Goal: Transaction & Acquisition: Complete application form

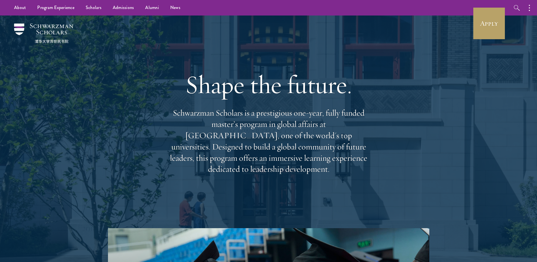
click at [472, 10] on div "About Overview Leadership Donors Program Experience Overview Curriculum Student…" at bounding box center [268, 8] width 537 height 16
click at [485, 21] on link "Apply" at bounding box center [489, 24] width 32 height 32
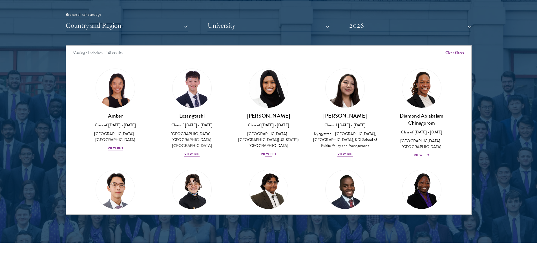
scroll to position [714, 0]
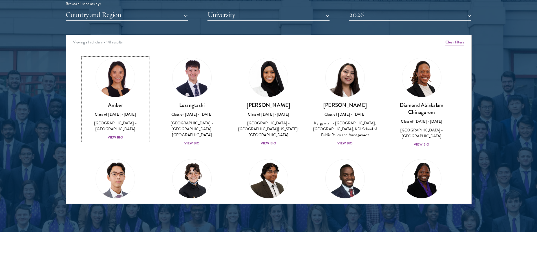
click at [116, 135] on div "View Bio" at bounding box center [116, 137] width 16 height 5
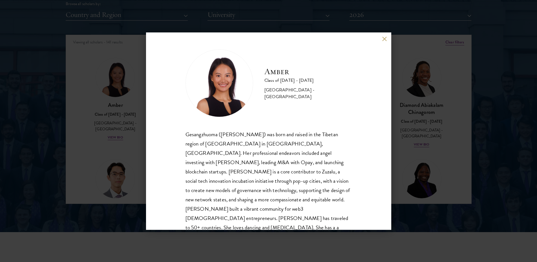
scroll to position [19, 0]
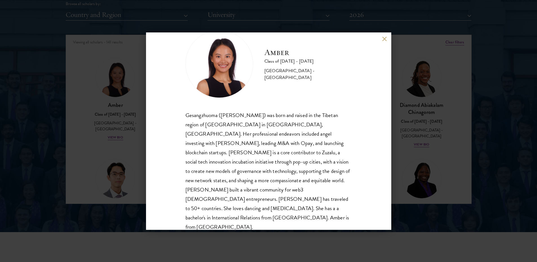
click at [386, 40] on button at bounding box center [384, 39] width 5 height 5
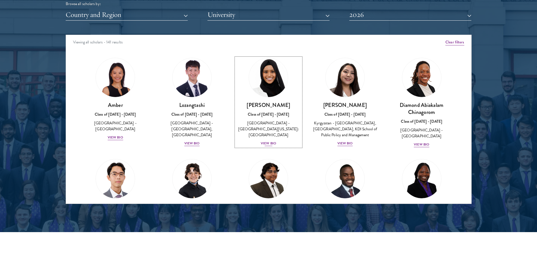
click at [268, 141] on div "View Bio" at bounding box center [269, 143] width 16 height 5
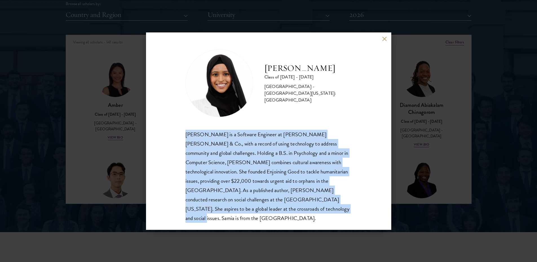
drag, startPoint x: 237, startPoint y: 210, endPoint x: 173, endPoint y: 133, distance: 100.5
click at [173, 133] on div "[PERSON_NAME] Class of [DATE] - [DATE] [GEOGRAPHIC_DATA] - [GEOGRAPHIC_DATA][US…" at bounding box center [268, 130] width 245 height 197
copy div "[PERSON_NAME] is a Software Engineer at [PERSON_NAME] [PERSON_NAME] & Co., with…"
click at [384, 38] on button at bounding box center [384, 39] width 5 height 5
